Goal: Transaction & Acquisition: Purchase product/service

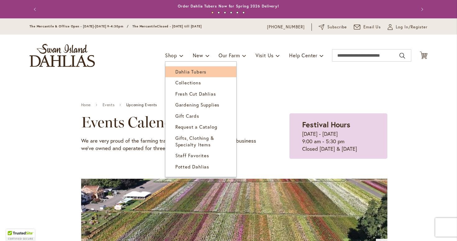
click at [178, 72] on span "Dahlia Tubers" at bounding box center [190, 71] width 31 height 6
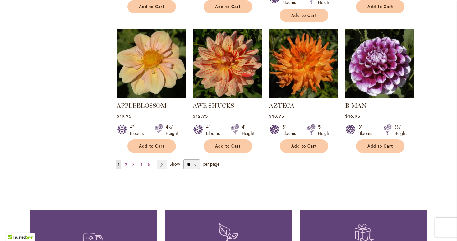
scroll to position [527, 0]
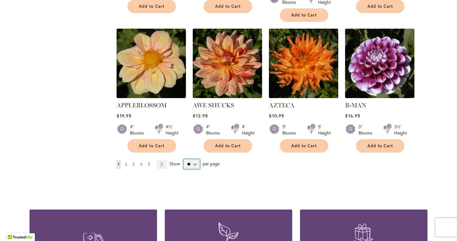
select select "**"
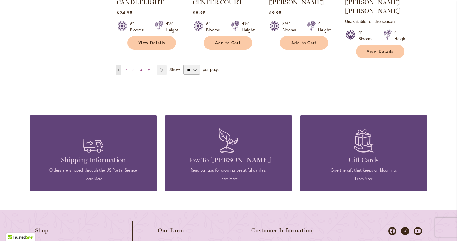
scroll to position [2104, 0]
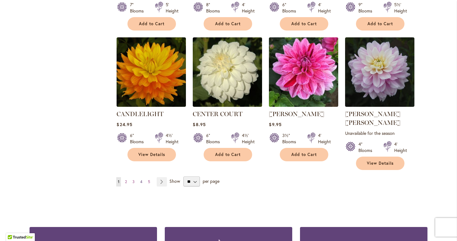
click at [142, 179] on span "4" at bounding box center [141, 181] width 2 height 5
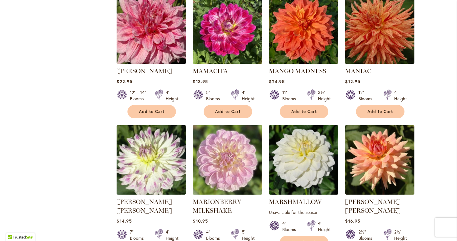
scroll to position [2055, 0]
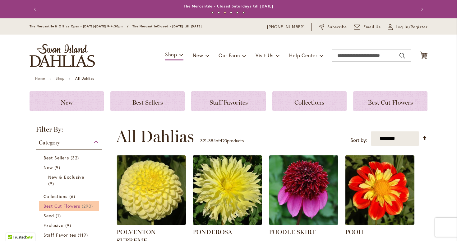
click at [68, 205] on span "Best Cut Flowers" at bounding box center [62, 206] width 37 height 6
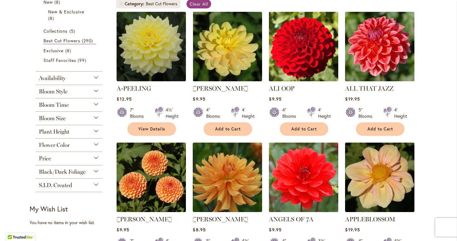
scroll to position [126, 0]
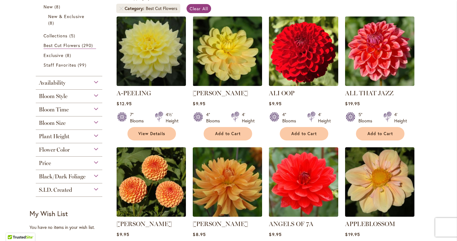
click at [93, 123] on div "Bloom Size" at bounding box center [69, 121] width 67 height 10
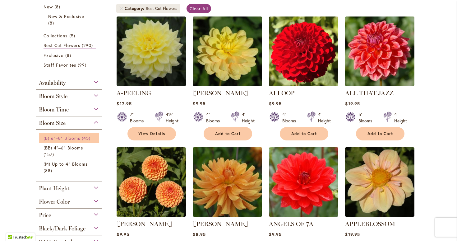
click at [73, 138] on span "(B) 6"–8" Blooms" at bounding box center [62, 138] width 37 height 6
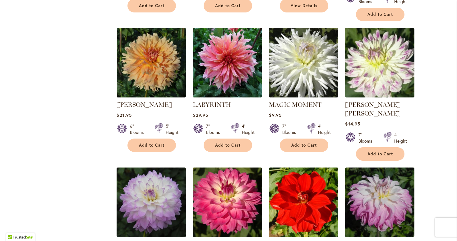
scroll to position [1069, 0]
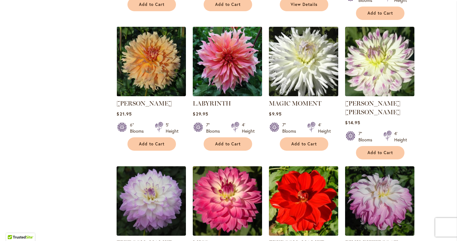
click at [221, 62] on img at bounding box center [227, 61] width 73 height 73
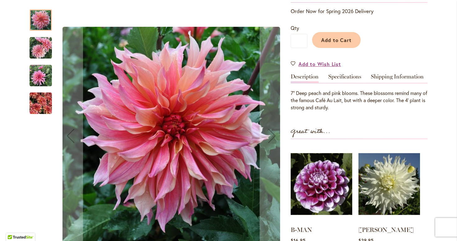
scroll to position [128, 0]
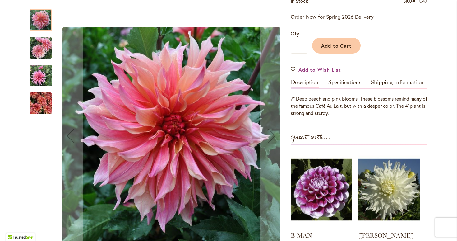
click at [46, 48] on img "Labyrinth" at bounding box center [41, 48] width 22 height 22
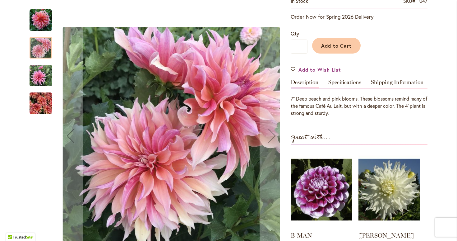
click at [41, 81] on img "Labyrinth" at bounding box center [41, 75] width 22 height 22
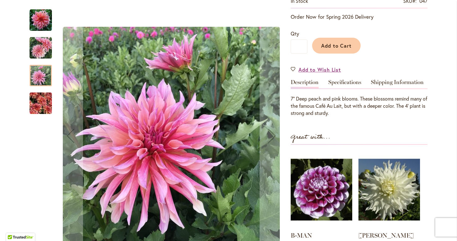
click at [45, 101] on img "Labyrinth" at bounding box center [41, 103] width 22 height 30
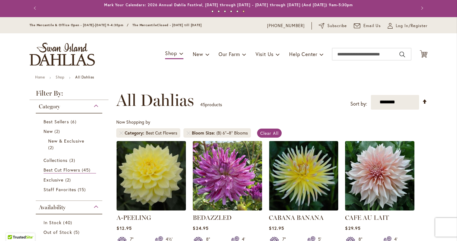
scroll to position [1, 0]
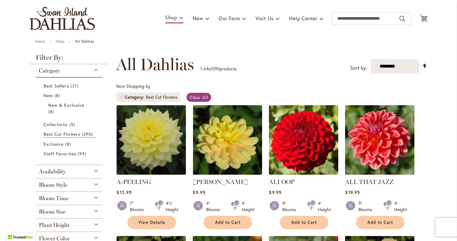
scroll to position [38, 0]
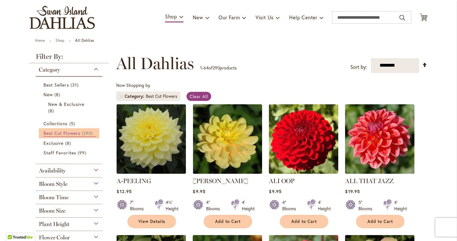
click at [69, 131] on span "Best Cut Flowers" at bounding box center [62, 133] width 37 height 6
